Goal: Task Accomplishment & Management: Use online tool/utility

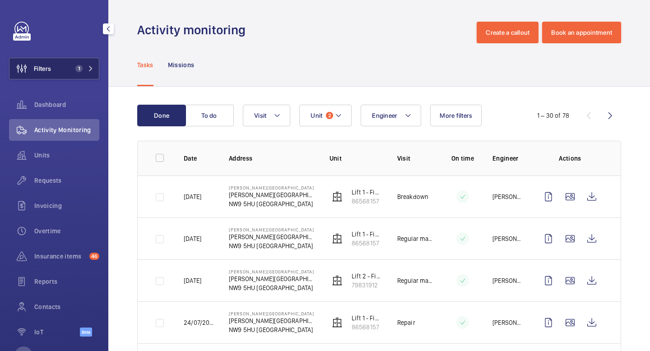
click at [84, 69] on span "1" at bounding box center [83, 68] width 22 height 7
click at [96, 65] on button "Filters 1" at bounding box center [54, 69] width 90 height 22
click at [90, 73] on button "Filters 1" at bounding box center [54, 69] width 90 height 22
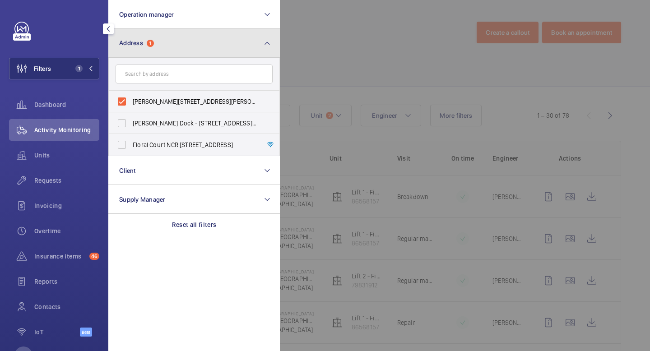
click at [152, 33] on button "Address 1" at bounding box center [193, 43] width 171 height 29
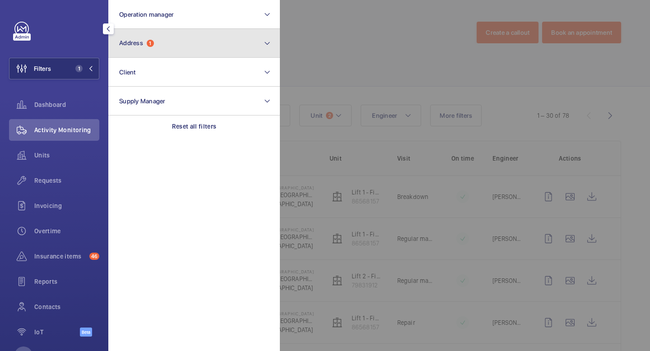
click at [144, 48] on button "Address 1" at bounding box center [193, 43] width 171 height 29
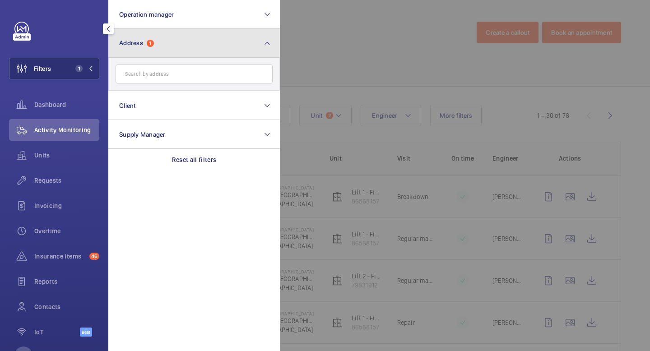
click at [153, 40] on span "1" at bounding box center [150, 43] width 7 height 7
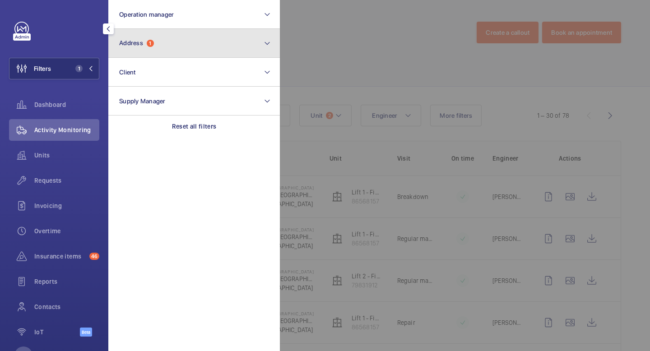
click at [274, 41] on button "Address 1" at bounding box center [193, 43] width 171 height 29
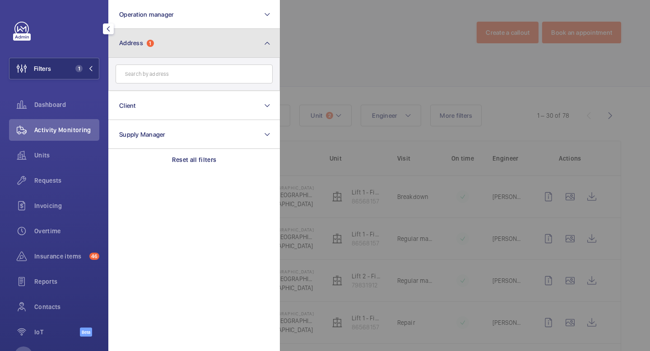
click at [274, 41] on button "Address 1" at bounding box center [193, 43] width 171 height 29
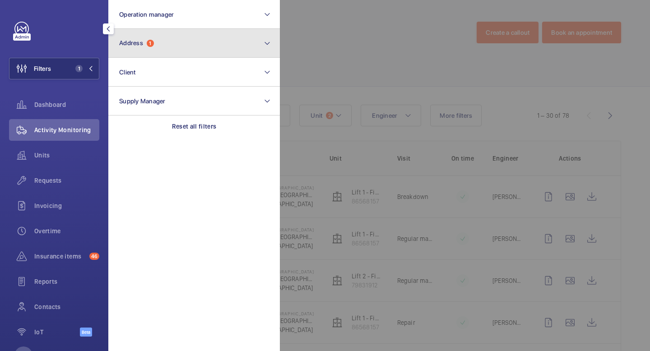
click at [260, 46] on button "Address 1" at bounding box center [193, 43] width 171 height 29
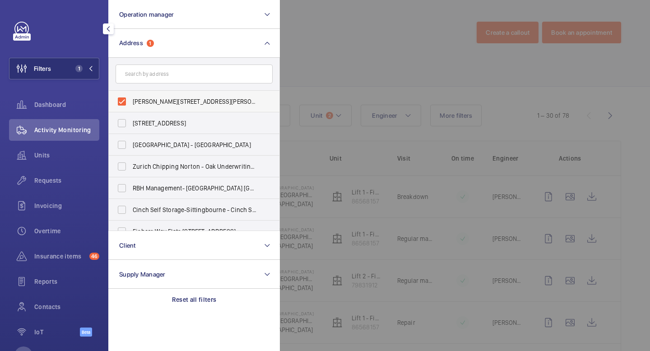
click at [118, 102] on label "[PERSON_NAME][STREET_ADDRESS][PERSON_NAME]" at bounding box center [187, 102] width 157 height 22
click at [118, 102] on input "[PERSON_NAME][STREET_ADDRESS][PERSON_NAME]" at bounding box center [122, 101] width 18 height 18
checkbox input "false"
click at [92, 72] on button "Filters" at bounding box center [54, 69] width 90 height 22
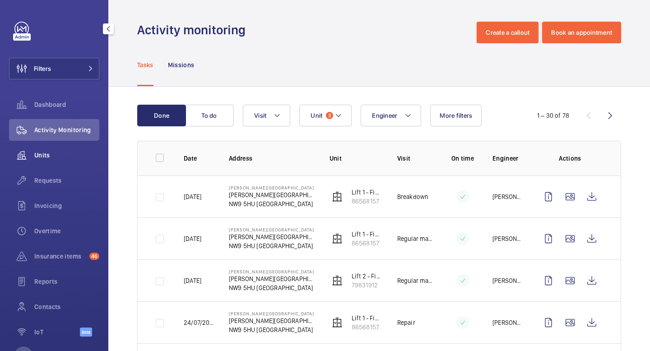
click at [55, 153] on span "Units" at bounding box center [66, 155] width 65 height 9
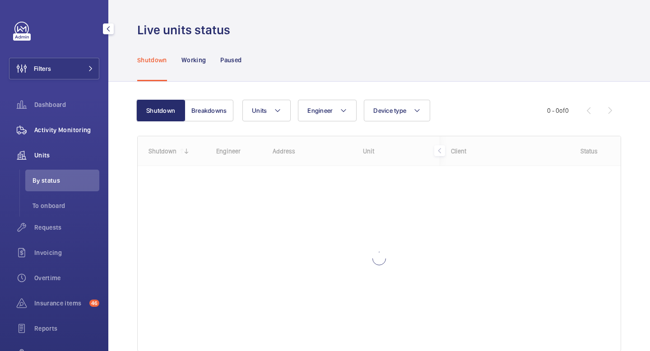
click at [59, 131] on span "Activity Monitoring" at bounding box center [66, 129] width 65 height 9
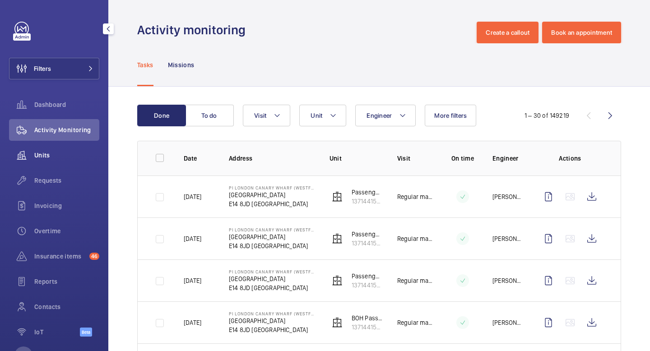
click at [61, 164] on div "Units" at bounding box center [54, 155] width 90 height 22
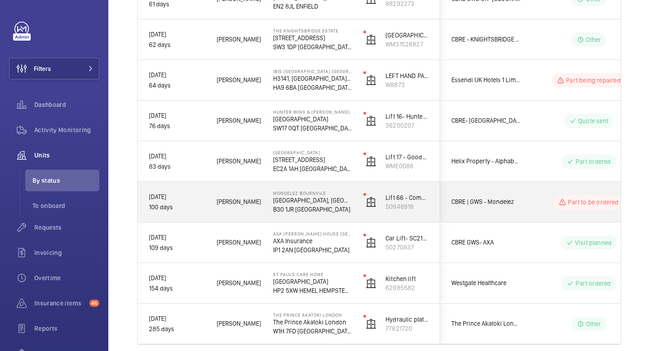
scroll to position [3719, 0]
click at [265, 208] on div "Mondelez [STREET_ADDRESS]" at bounding box center [306, 203] width 89 height 41
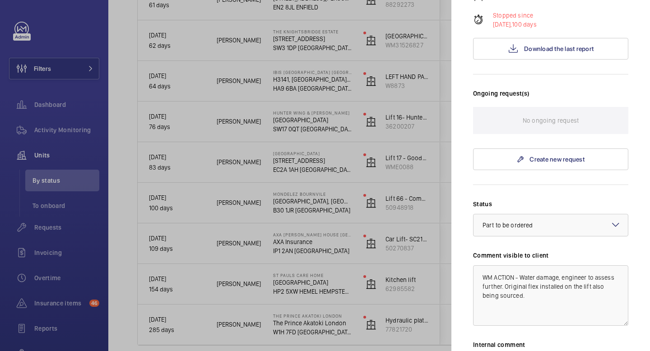
scroll to position [0, 0]
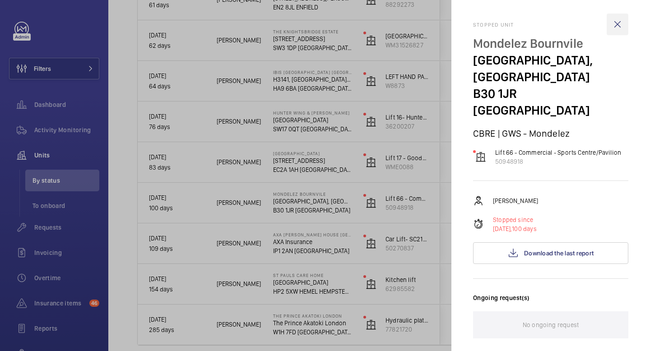
click at [620, 27] on wm-front-icon-button at bounding box center [617, 25] width 22 height 22
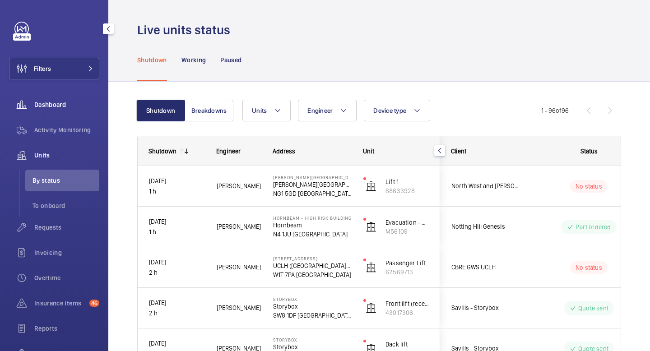
click at [60, 102] on span "Dashboard" at bounding box center [66, 104] width 65 height 9
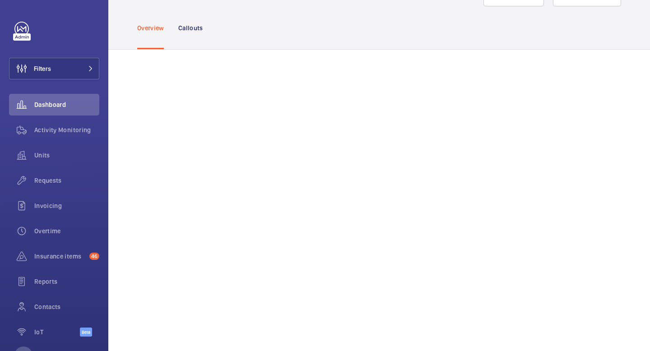
scroll to position [38, 0]
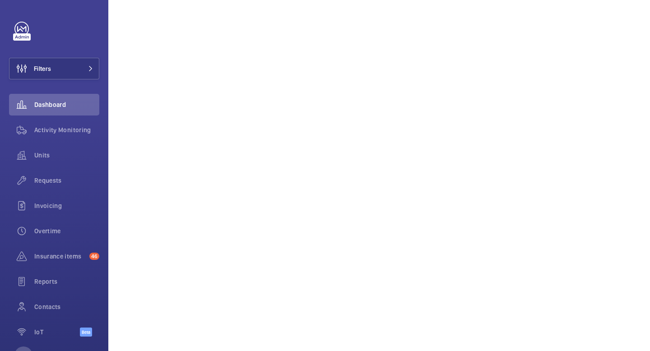
scroll to position [141, 0]
click at [74, 68] on button "Filters" at bounding box center [54, 69] width 90 height 22
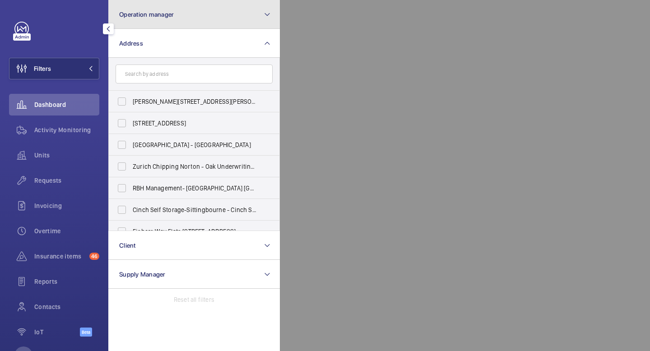
click at [220, 20] on button "Operation manager" at bounding box center [193, 14] width 171 height 29
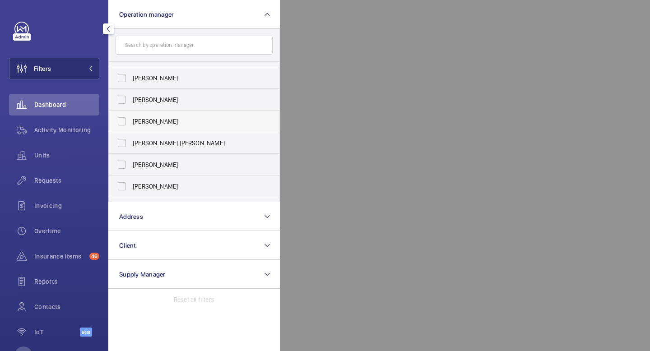
scroll to position [33, 0]
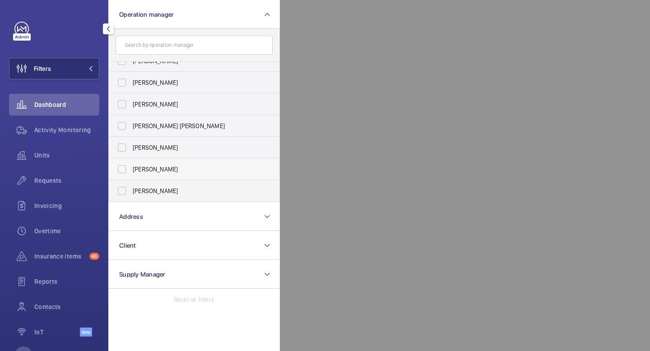
click at [123, 170] on label "[PERSON_NAME]" at bounding box center [187, 169] width 157 height 22
click at [123, 170] on input "[PERSON_NAME]" at bounding box center [122, 169] width 18 height 18
checkbox input "true"
click at [90, 72] on button "Filters 1" at bounding box center [54, 69] width 90 height 22
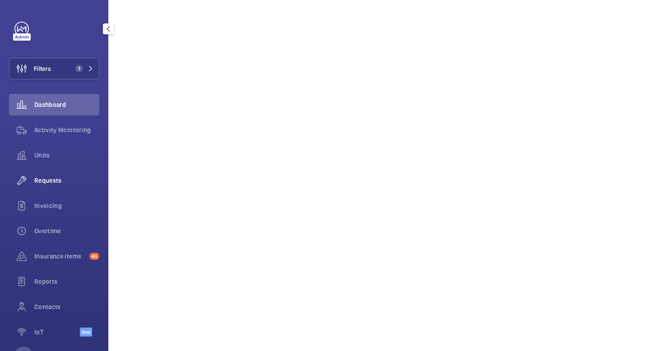
click at [54, 182] on span "Requests" at bounding box center [66, 180] width 65 height 9
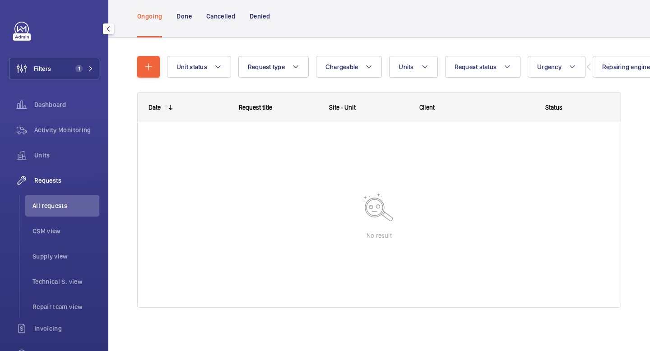
scroll to position [55, 0]
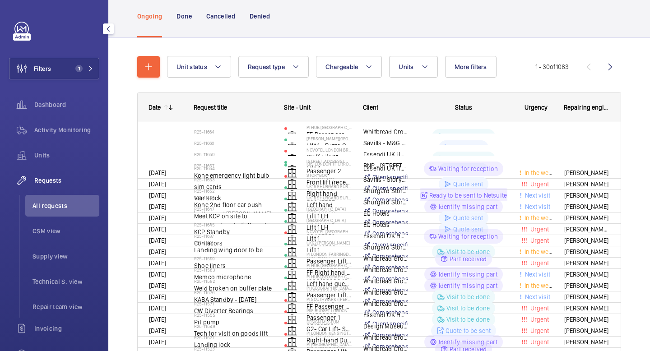
scroll to position [55, 0]
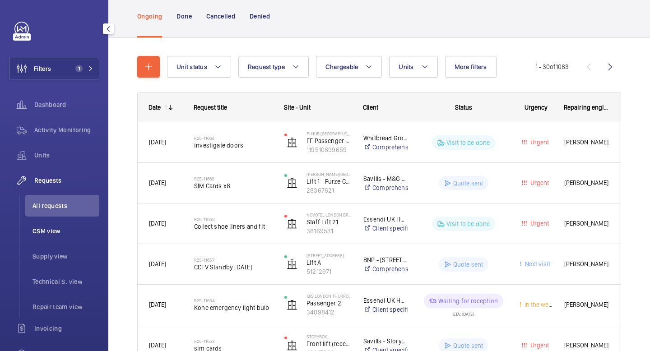
click at [54, 231] on span "CSM view" at bounding box center [65, 231] width 67 height 9
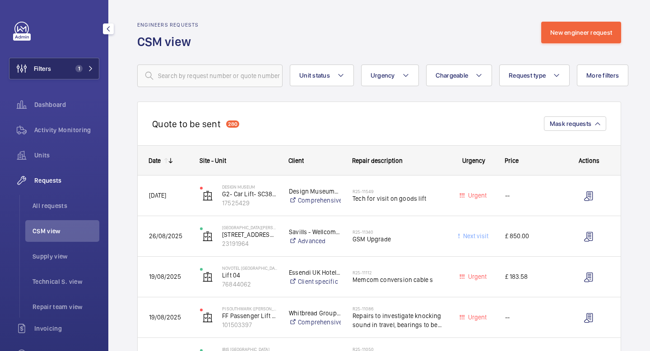
click at [92, 69] on mat-icon at bounding box center [90, 68] width 5 height 5
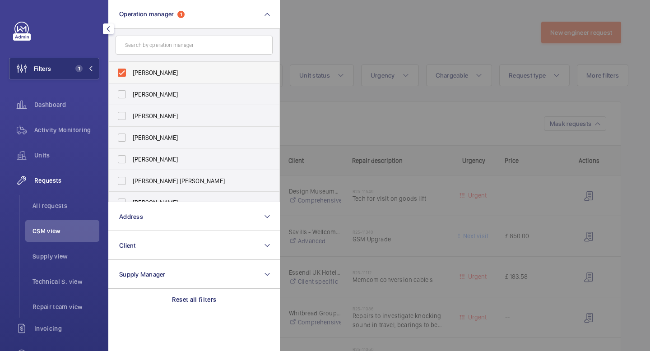
click at [124, 70] on label "[PERSON_NAME]" at bounding box center [187, 73] width 157 height 22
click at [124, 70] on input "[PERSON_NAME]" at bounding box center [122, 73] width 18 height 18
checkbox input "false"
click at [123, 99] on label "[PERSON_NAME]" at bounding box center [187, 94] width 157 height 22
click at [123, 99] on input "[PERSON_NAME]" at bounding box center [122, 94] width 18 height 18
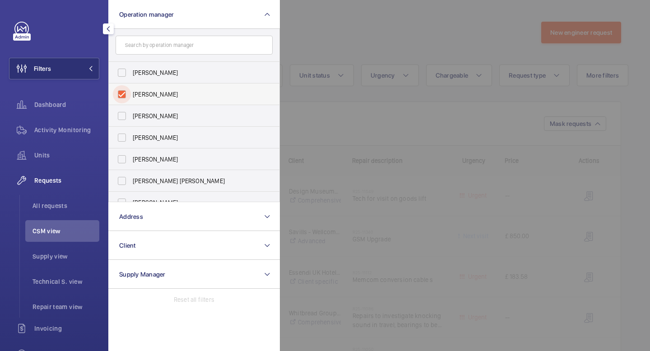
checkbox input "true"
click at [91, 72] on button "Filters 1" at bounding box center [54, 69] width 90 height 22
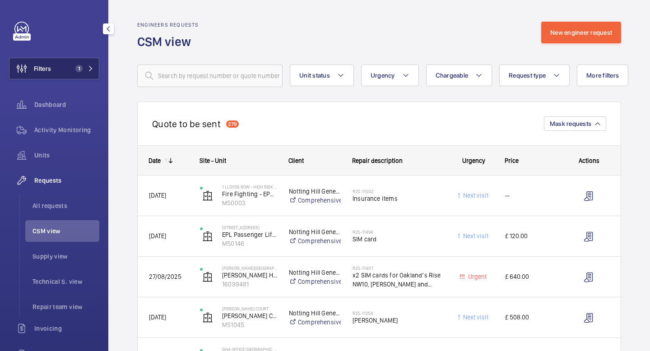
click at [91, 69] on mat-icon at bounding box center [90, 68] width 5 height 5
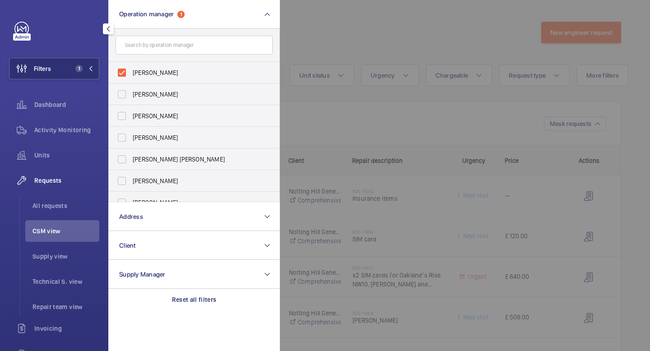
click at [304, 106] on div at bounding box center [605, 175] width 650 height 351
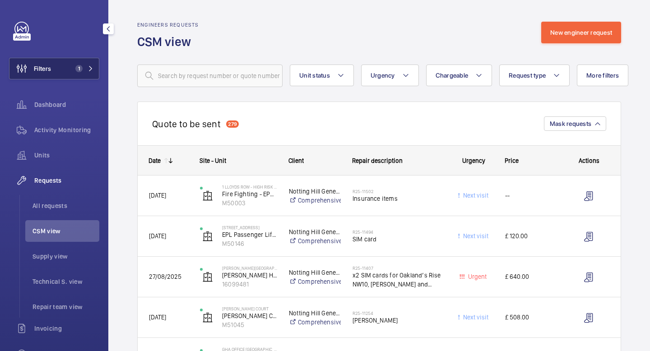
click at [89, 69] on mat-icon at bounding box center [90, 68] width 5 height 5
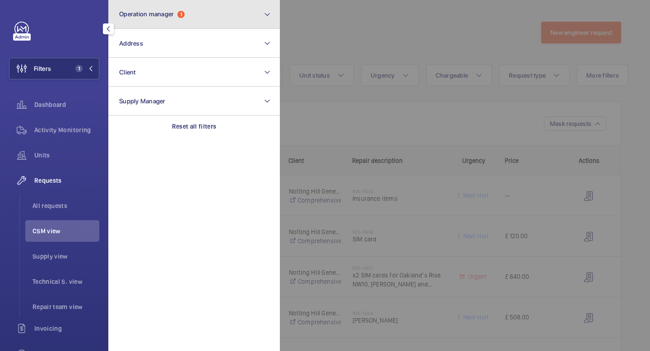
click at [217, 17] on button "Operation manager 1" at bounding box center [193, 14] width 171 height 29
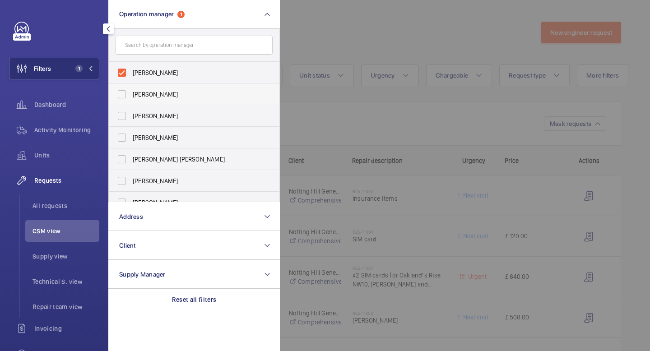
click at [153, 96] on span "[PERSON_NAME]" at bounding box center [195, 94] width 124 height 9
click at [131, 96] on input "[PERSON_NAME]" at bounding box center [122, 94] width 18 height 18
checkbox input "true"
click at [149, 72] on span "[PERSON_NAME]" at bounding box center [195, 72] width 124 height 9
click at [131, 72] on input "[PERSON_NAME]" at bounding box center [122, 73] width 18 height 18
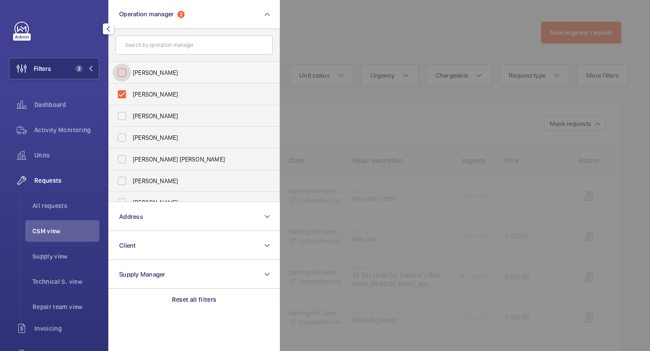
checkbox input "false"
click at [96, 66] on button "Filters 1" at bounding box center [54, 69] width 90 height 22
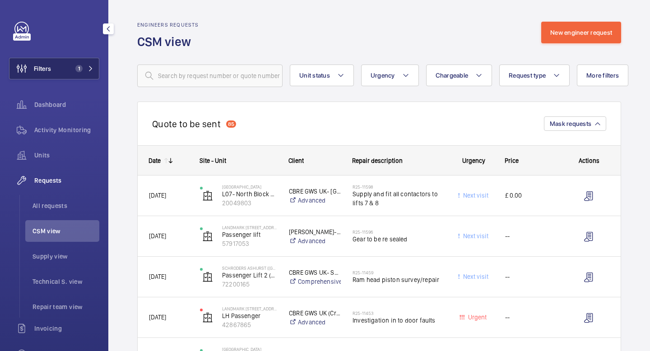
click at [93, 65] on button "Filters 1" at bounding box center [54, 69] width 90 height 22
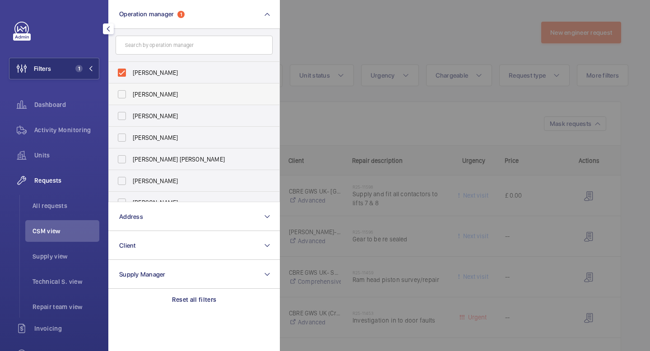
click at [126, 93] on label "[PERSON_NAME]" at bounding box center [187, 94] width 157 height 22
click at [126, 93] on input "[PERSON_NAME]" at bounding box center [122, 94] width 18 height 18
click at [127, 97] on label "[PERSON_NAME]" at bounding box center [187, 94] width 157 height 22
click at [127, 97] on input "[PERSON_NAME]" at bounding box center [122, 94] width 18 height 18
checkbox input "false"
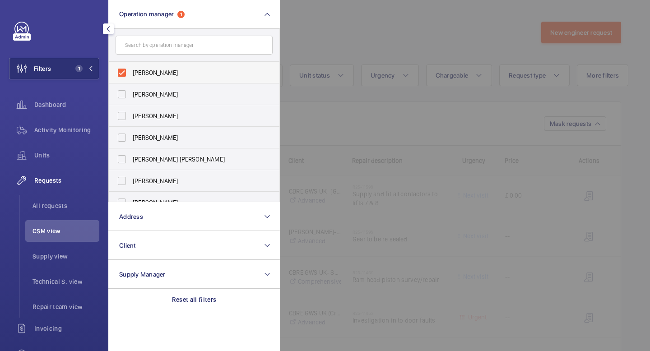
click at [124, 65] on label "[PERSON_NAME]" at bounding box center [187, 73] width 157 height 22
click at [124, 65] on input "[PERSON_NAME]" at bounding box center [122, 73] width 18 height 18
checkbox input "false"
click at [125, 138] on label "[PERSON_NAME]" at bounding box center [187, 138] width 157 height 22
click at [125, 138] on input "[PERSON_NAME]" at bounding box center [122, 138] width 18 height 18
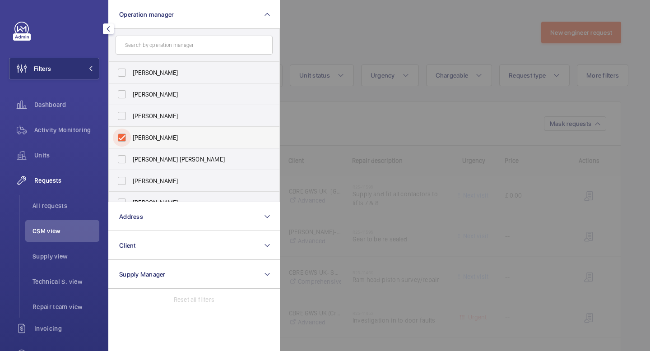
checkbox input "true"
click at [95, 67] on button "Filters 1" at bounding box center [54, 69] width 90 height 22
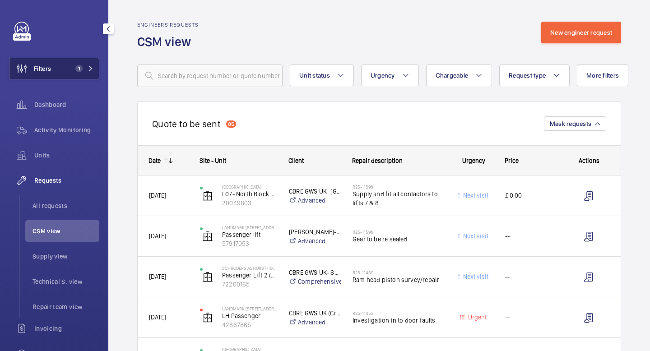
click at [89, 70] on mat-icon at bounding box center [90, 68] width 5 height 5
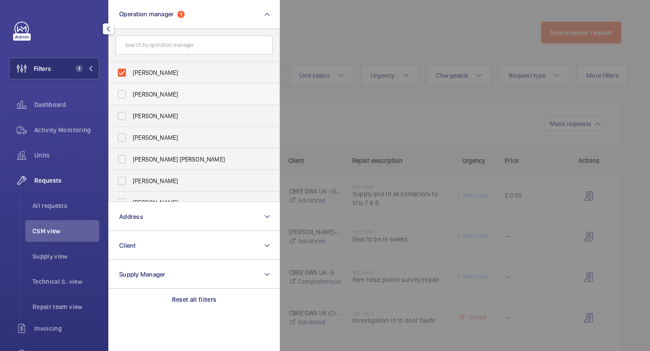
click at [121, 93] on label "[PERSON_NAME]" at bounding box center [187, 94] width 157 height 22
click at [121, 93] on input "[PERSON_NAME]" at bounding box center [122, 94] width 18 height 18
click at [121, 94] on label "[PERSON_NAME]" at bounding box center [187, 94] width 157 height 22
click at [121, 94] on input "[PERSON_NAME]" at bounding box center [122, 94] width 18 height 18
checkbox input "false"
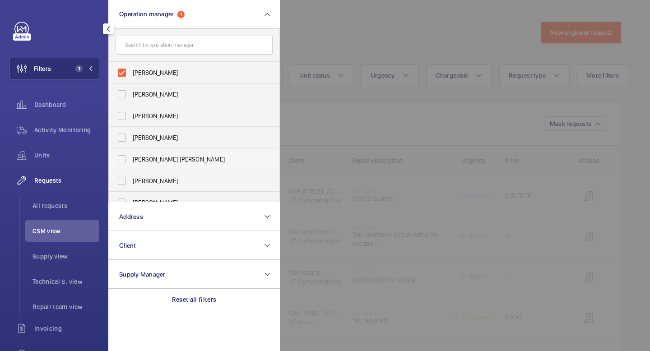
click at [120, 158] on label "[PERSON_NAME] [PERSON_NAME]" at bounding box center [187, 159] width 157 height 22
click at [120, 158] on input "[PERSON_NAME] [PERSON_NAME]" at bounding box center [122, 159] width 18 height 18
checkbox input "true"
click at [119, 70] on label "[PERSON_NAME]" at bounding box center [187, 73] width 157 height 22
click at [119, 70] on input "[PERSON_NAME]" at bounding box center [122, 73] width 18 height 18
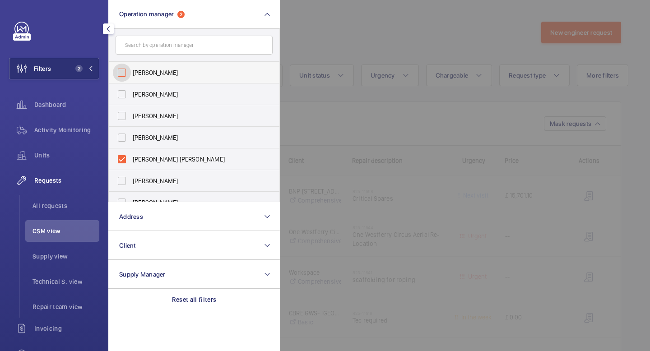
checkbox input "false"
click at [90, 67] on mat-icon at bounding box center [90, 68] width 5 height 5
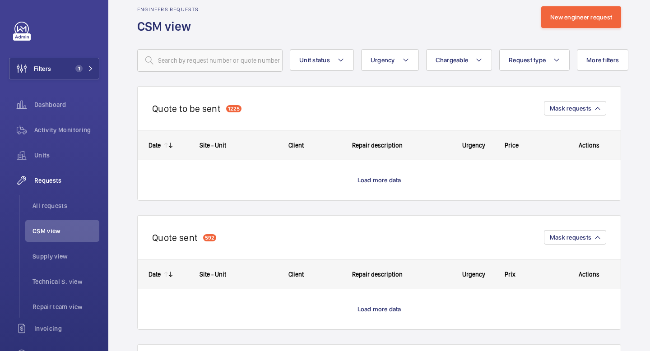
scroll to position [17, 0]
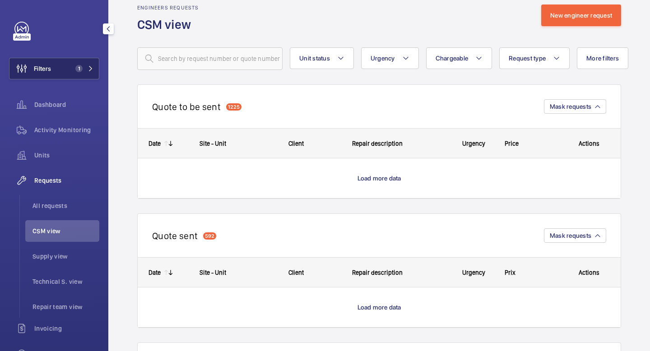
click at [95, 69] on button "Filters 1" at bounding box center [54, 69] width 90 height 22
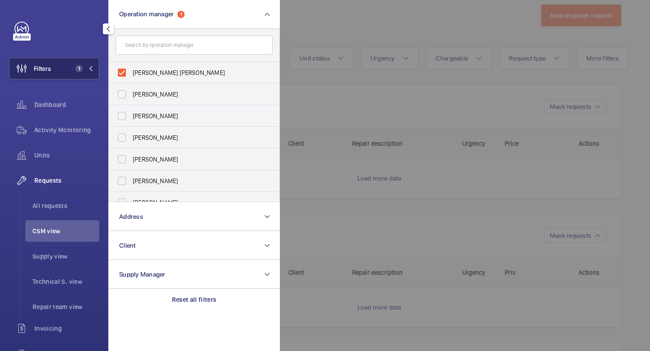
click at [95, 69] on button "Filters 1" at bounding box center [54, 69] width 90 height 22
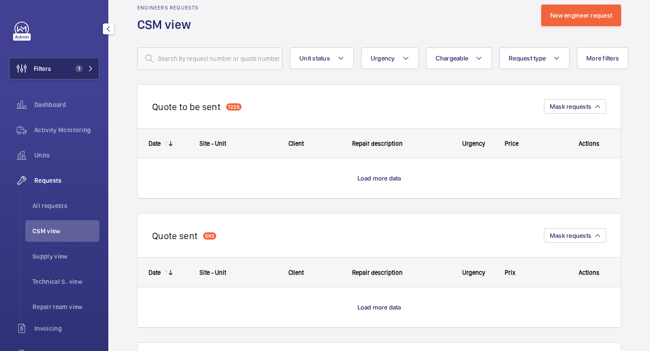
click at [95, 69] on button "Filters 1" at bounding box center [54, 69] width 90 height 22
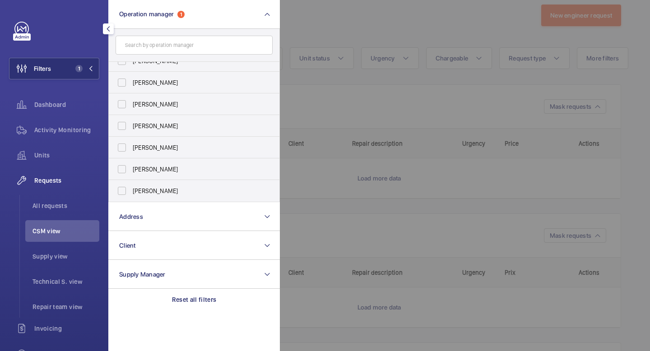
scroll to position [0, 0]
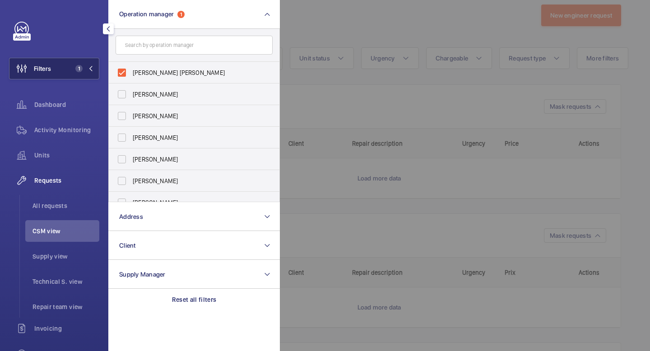
click at [93, 70] on mat-icon at bounding box center [90, 68] width 5 height 5
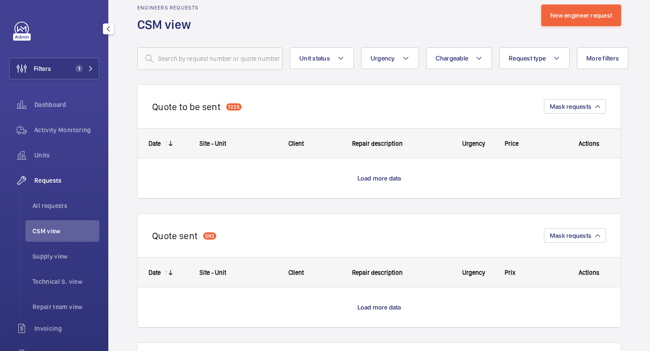
click at [68, 18] on div "Filters 1 Dashboard Activity Monitoring Units Requests All requests CSM view Su…" at bounding box center [54, 175] width 108 height 351
click at [108, 28] on mat-icon "button" at bounding box center [108, 28] width 11 height 7
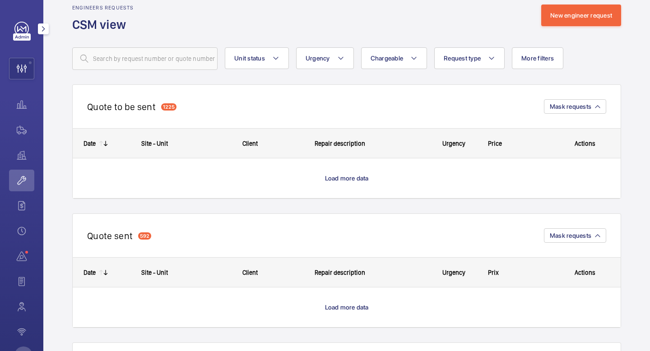
click at [45, 32] on mat-icon "button" at bounding box center [43, 28] width 11 height 7
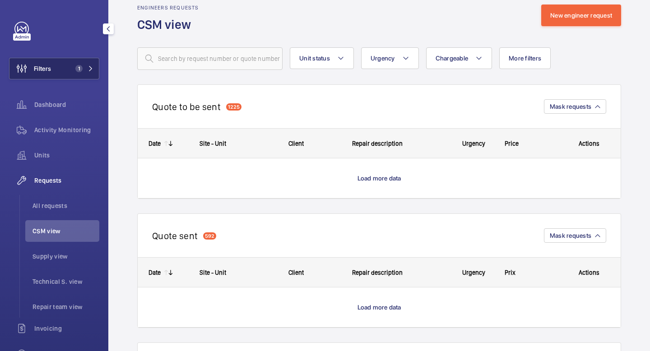
click at [65, 69] on button "Filters 1" at bounding box center [54, 69] width 90 height 22
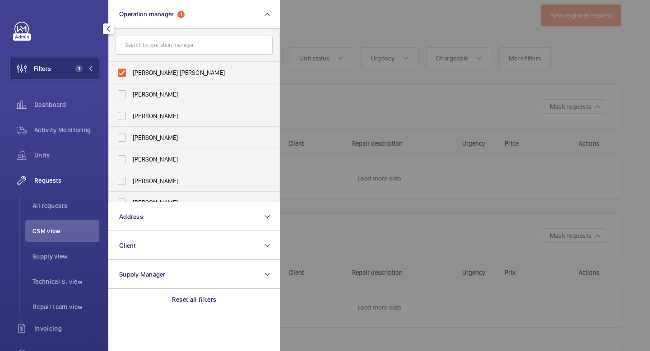
click at [90, 51] on div "Filters 1 Operation manager 1 [PERSON_NAME] [PERSON_NAME] [PERSON_NAME] [PERSON…" at bounding box center [54, 246] width 90 height 448
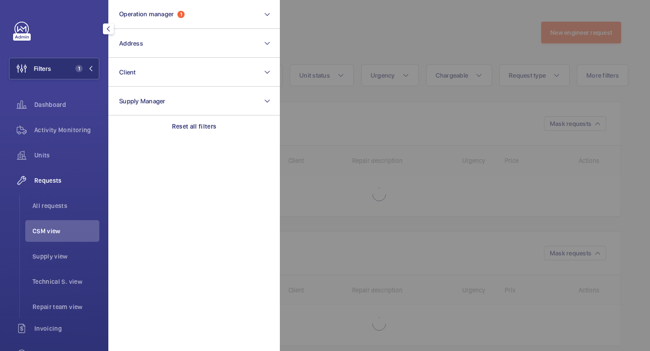
click at [93, 73] on button "Filters 1" at bounding box center [54, 69] width 90 height 22
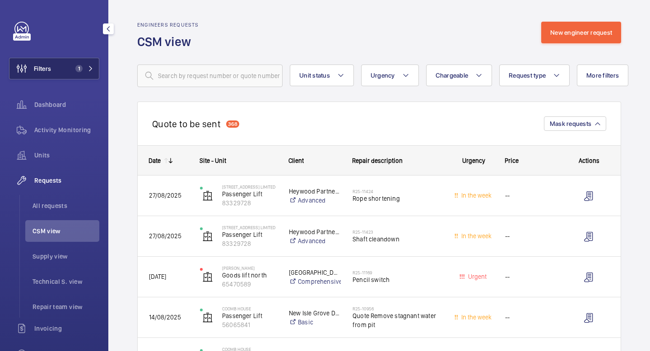
click at [90, 67] on mat-icon at bounding box center [90, 68] width 5 height 5
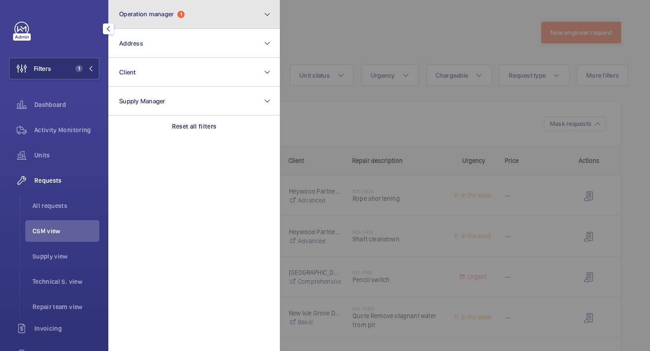
click at [242, 14] on button "Operation manager 1" at bounding box center [193, 14] width 171 height 29
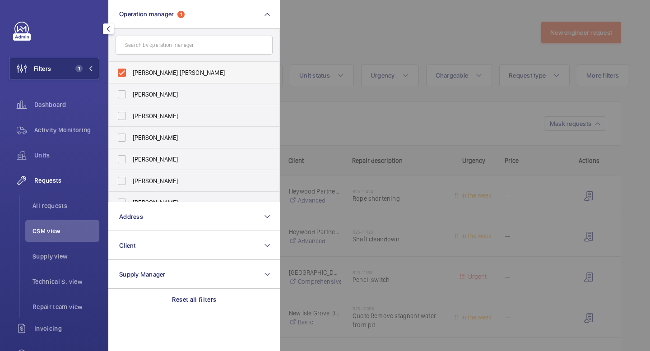
click at [125, 71] on label "[PERSON_NAME] [PERSON_NAME]" at bounding box center [187, 73] width 157 height 22
click at [125, 71] on input "[PERSON_NAME] [PERSON_NAME]" at bounding box center [122, 73] width 18 height 18
checkbox input "false"
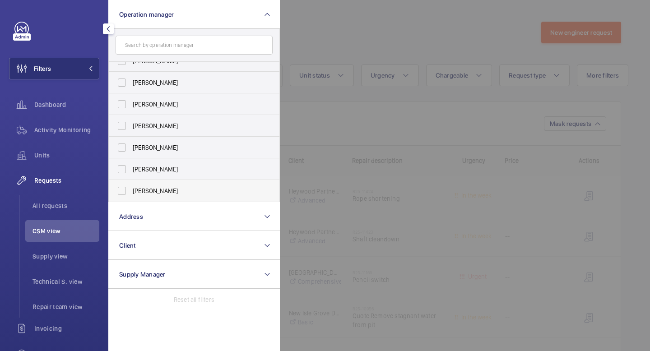
click at [123, 192] on label "[PERSON_NAME]" at bounding box center [187, 191] width 157 height 22
click at [123, 192] on input "[PERSON_NAME]" at bounding box center [122, 191] width 18 height 18
checkbox input "true"
click at [89, 70] on mat-icon at bounding box center [90, 68] width 5 height 5
